Goal: Task Accomplishment & Management: Manage account settings

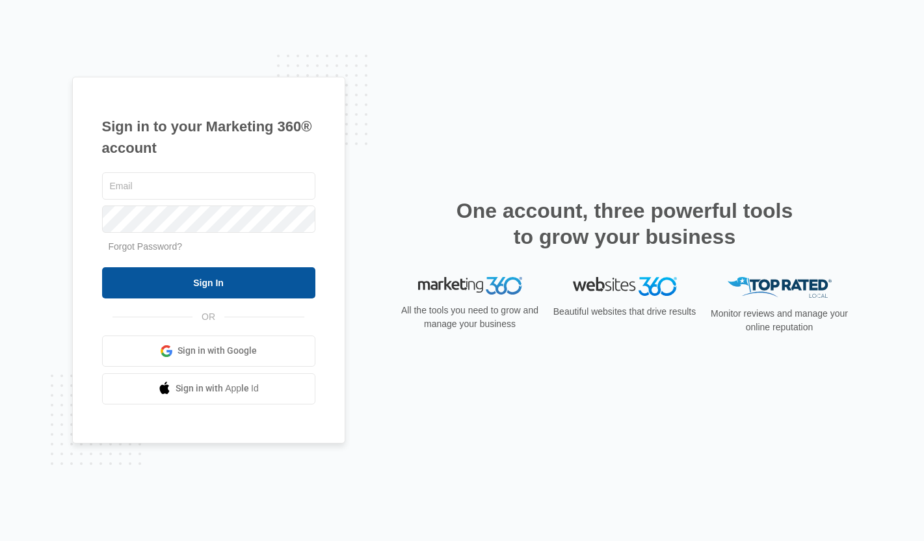
type input "[PERSON_NAME][EMAIL_ADDRESS][PERSON_NAME][DOMAIN_NAME]"
click at [217, 273] on input "Sign In" at bounding box center [208, 282] width 213 height 31
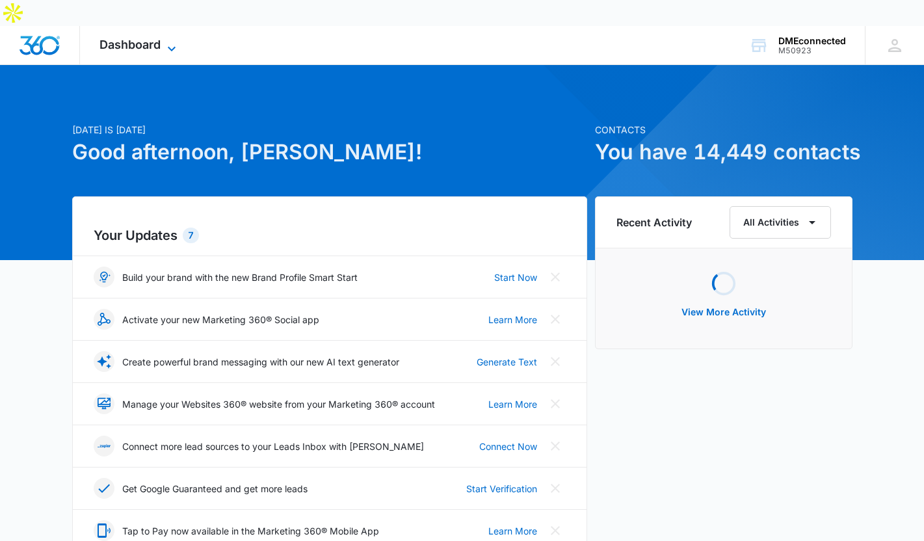
click at [172, 41] on icon at bounding box center [172, 49] width 16 height 16
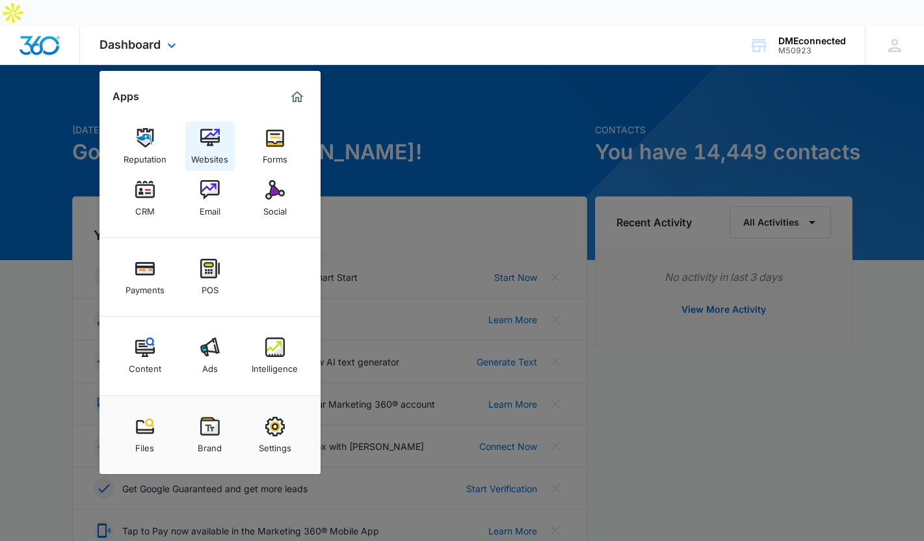
click at [211, 128] on img at bounding box center [210, 138] width 20 height 20
